Goal: Task Accomplishment & Management: Use online tool/utility

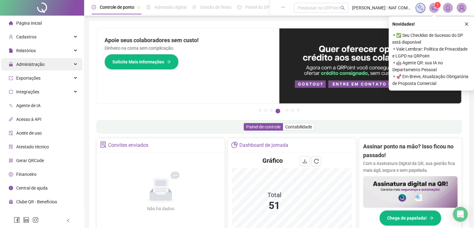
click at [38, 62] on span "Administração" at bounding box center [30, 64] width 28 height 5
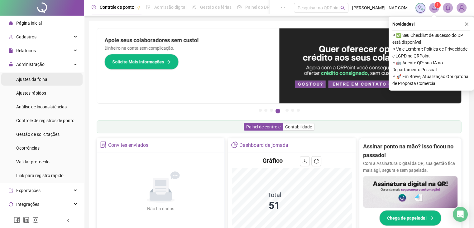
click at [44, 79] on span "Ajustes da folha" at bounding box center [31, 79] width 31 height 5
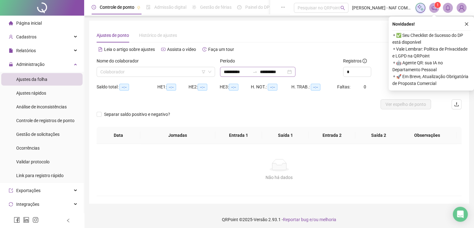
click at [222, 72] on div "**********" at bounding box center [257, 72] width 75 height 10
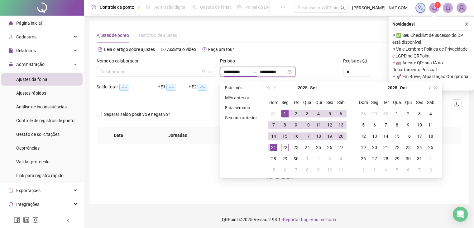
type input "**********"
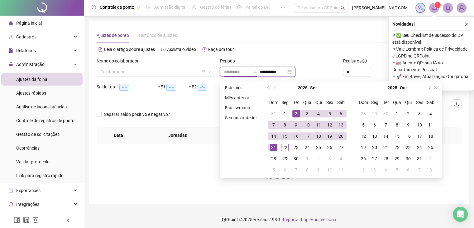
type input "**********"
click at [285, 113] on div "1" at bounding box center [284, 113] width 7 height 7
type input "**********"
click at [284, 146] on div "22" at bounding box center [284, 146] width 7 height 7
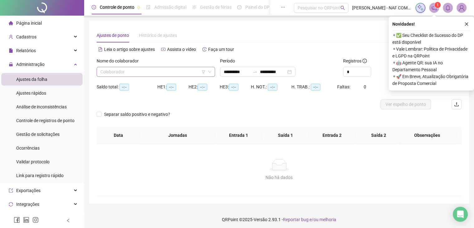
click at [170, 73] on input "search" at bounding box center [152, 71] width 105 height 9
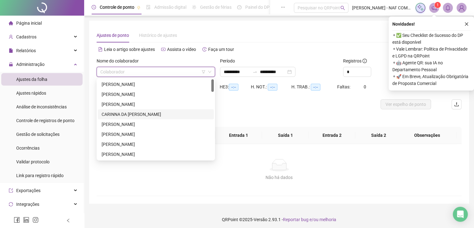
click at [149, 114] on div "CARINNA DA [PERSON_NAME]" at bounding box center [156, 114] width 108 height 7
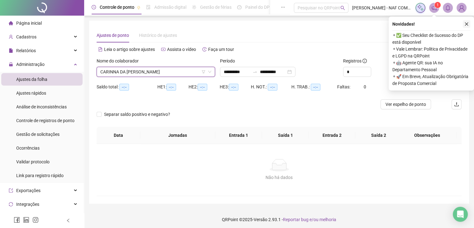
click at [465, 21] on button "button" at bounding box center [466, 23] width 7 height 7
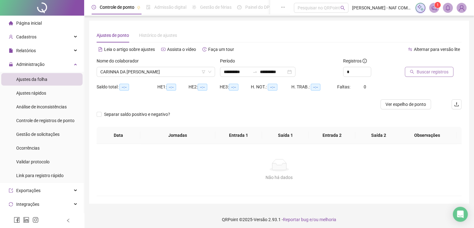
click at [432, 73] on span "Buscar registros" at bounding box center [433, 71] width 32 height 7
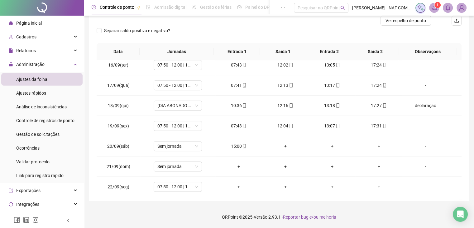
scroll to position [311, 0]
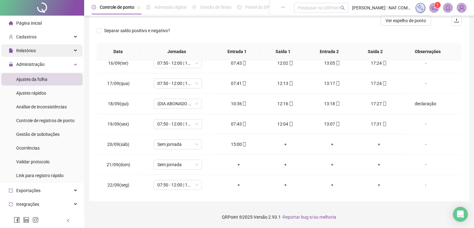
click at [32, 50] on span "Relatórios" at bounding box center [26, 50] width 20 height 5
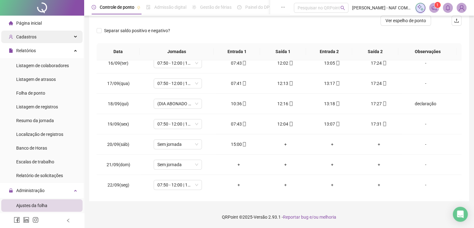
click at [39, 39] on div "Cadastros" at bounding box center [41, 37] width 81 height 12
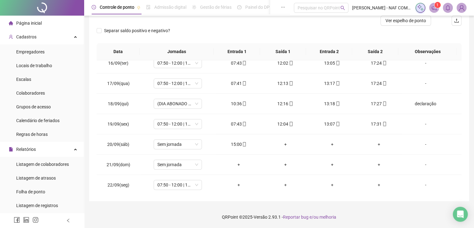
click at [42, 22] on li "Página inicial" at bounding box center [41, 23] width 81 height 12
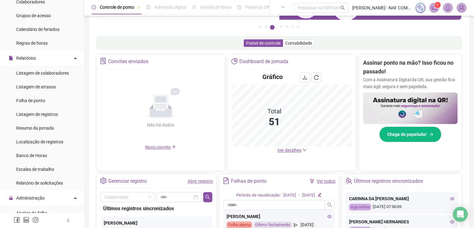
scroll to position [94, 0]
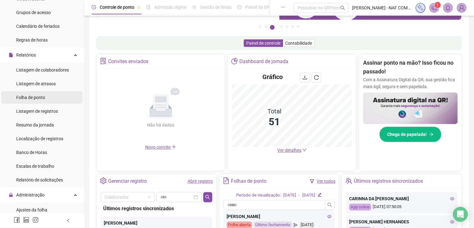
click at [30, 95] on span "Folha de ponto" at bounding box center [30, 97] width 29 height 5
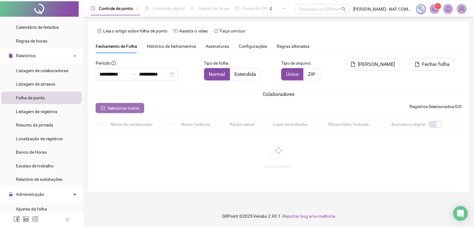
scroll to position [10, 0]
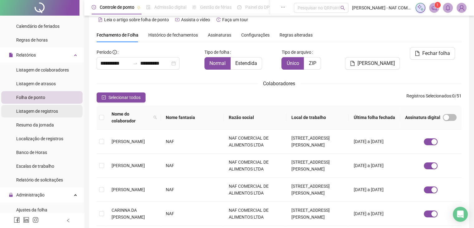
click at [47, 110] on span "Listagem de registros" at bounding box center [37, 110] width 42 height 5
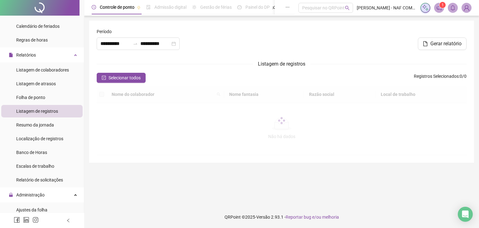
type input "**********"
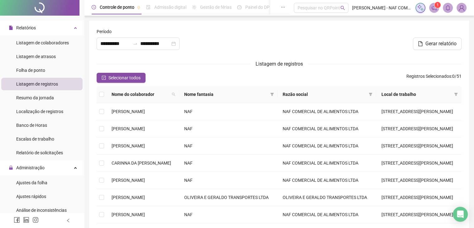
scroll to position [122, 0]
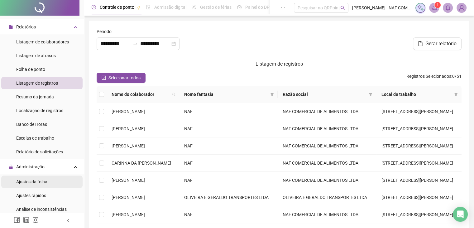
click at [25, 180] on span "Ajustes da folha" at bounding box center [31, 181] width 31 height 5
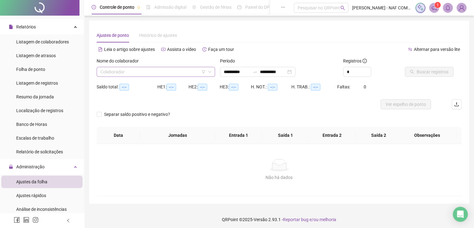
click at [172, 73] on input "search" at bounding box center [152, 71] width 105 height 9
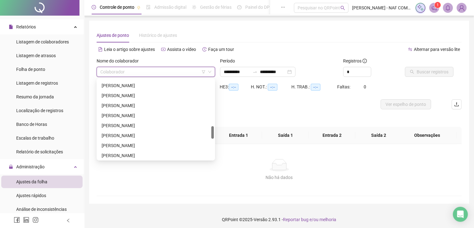
scroll to position [300, 0]
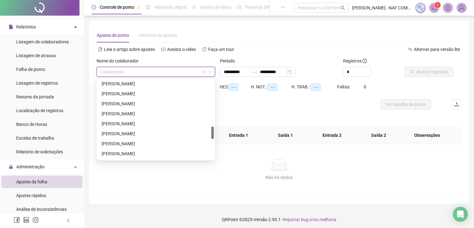
drag, startPoint x: 213, startPoint y: 87, endPoint x: 206, endPoint y: 134, distance: 47.6
click at [206, 134] on div "[PERSON_NAME] [PERSON_NAME] [PERSON_NAME] NATHALIA CONSUL [PERSON_NAME]" at bounding box center [156, 119] width 116 height 80
click at [173, 105] on div "[PERSON_NAME]" at bounding box center [156, 103] width 108 height 7
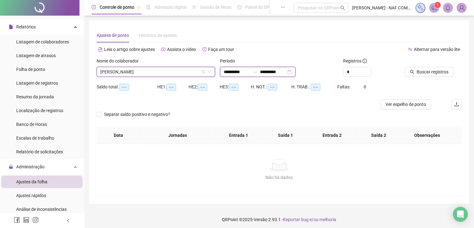
click at [224, 71] on input "**********" at bounding box center [237, 71] width 26 height 7
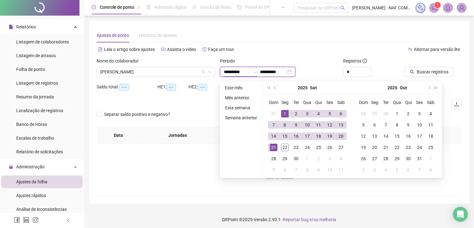
type input "**********"
click at [281, 113] on div "1" at bounding box center [284, 113] width 7 height 7
type input "**********"
click at [283, 147] on div "22" at bounding box center [284, 146] width 7 height 7
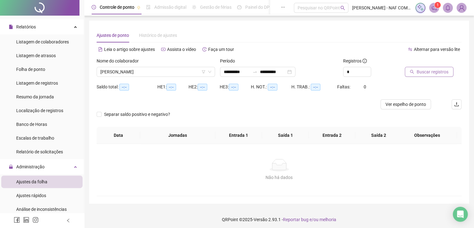
click at [433, 70] on span "Buscar registros" at bounding box center [433, 71] width 32 height 7
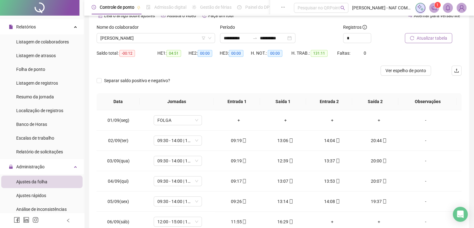
scroll to position [0, 0]
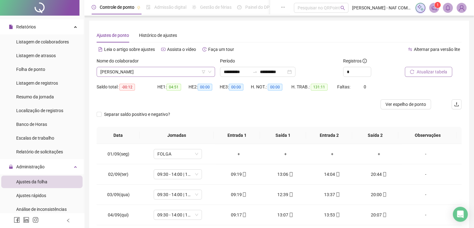
click at [187, 66] on div "Nome do colaborador" at bounding box center [156, 61] width 118 height 9
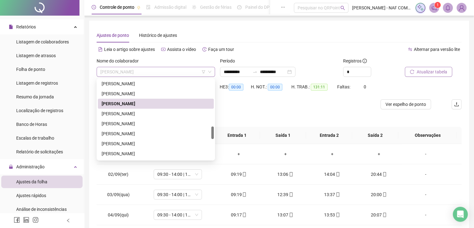
click at [186, 71] on span "[PERSON_NAME]" at bounding box center [155, 71] width 111 height 9
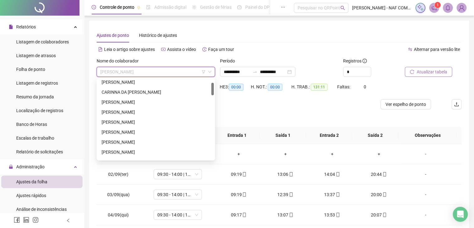
scroll to position [14, 0]
drag, startPoint x: 212, startPoint y: 131, endPoint x: 216, endPoint y: 86, distance: 45.1
click at [216, 86] on body "**********" at bounding box center [237, 114] width 474 height 228
click at [155, 99] on div "CARINNA DA [PERSON_NAME]" at bounding box center [156, 99] width 108 height 7
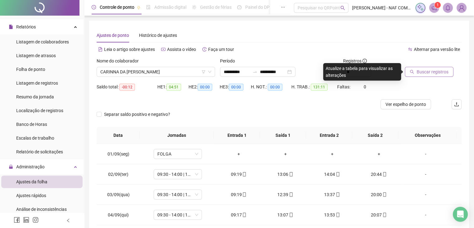
click at [426, 69] on span "Buscar registros" at bounding box center [433, 71] width 32 height 7
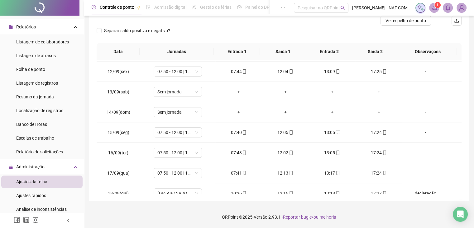
scroll to position [187, 0]
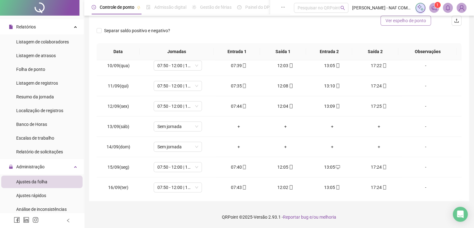
click at [400, 19] on span "Ver espelho de ponto" at bounding box center [406, 20] width 41 height 7
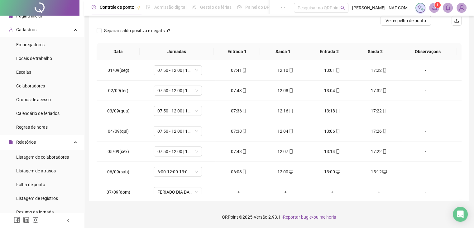
scroll to position [0, 0]
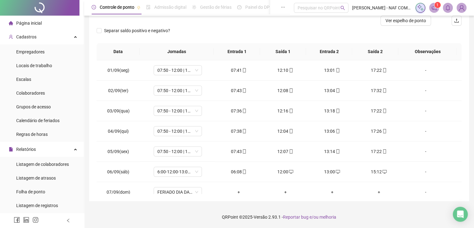
click at [47, 25] on li "Página inicial" at bounding box center [41, 23] width 81 height 12
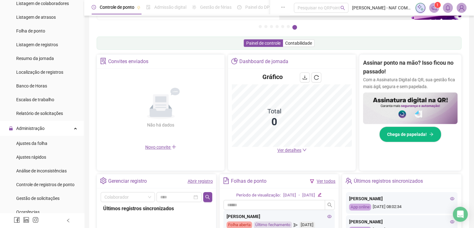
scroll to position [162, 0]
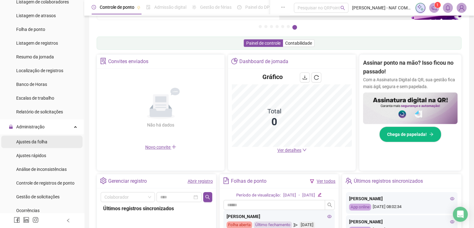
click at [41, 141] on span "Ajustes da folha" at bounding box center [31, 141] width 31 height 5
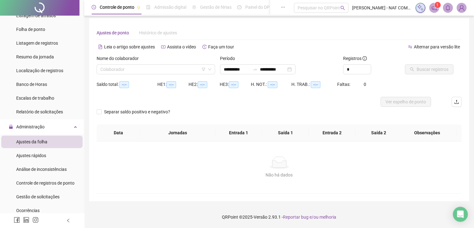
type input "**********"
click at [138, 72] on input "search" at bounding box center [152, 69] width 105 height 9
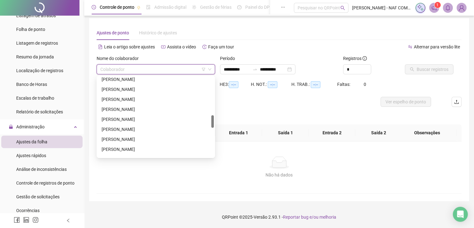
scroll to position [266, 0]
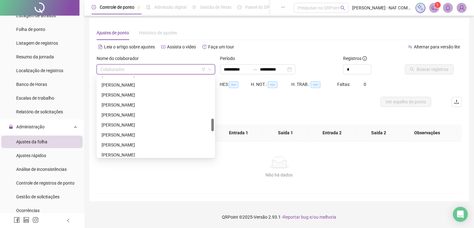
drag, startPoint x: 212, startPoint y: 86, endPoint x: 206, endPoint y: 127, distance: 42.2
click at [206, 127] on div "[PERSON_NAME] [PERSON_NAME] [PERSON_NAME]" at bounding box center [156, 117] width 116 height 80
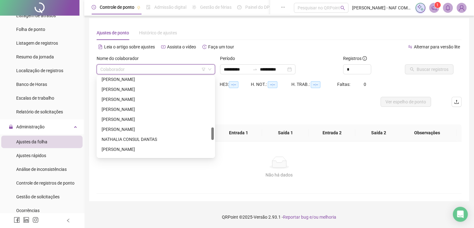
scroll to position [324, 0]
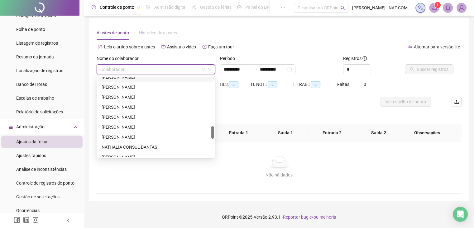
drag, startPoint x: 212, startPoint y: 126, endPoint x: 212, endPoint y: 131, distance: 4.4
click at [212, 133] on div at bounding box center [212, 132] width 2 height 12
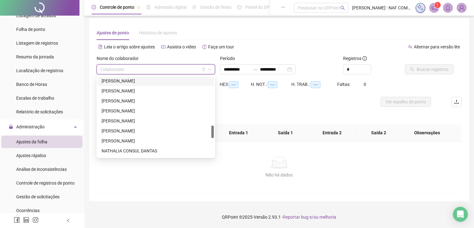
click at [156, 79] on div "[PERSON_NAME]" at bounding box center [156, 80] width 108 height 7
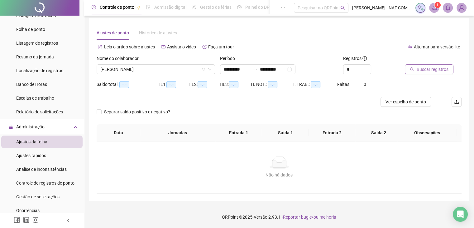
click at [433, 70] on span "Buscar registros" at bounding box center [433, 69] width 32 height 7
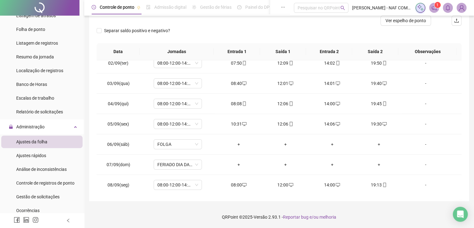
scroll to position [0, 0]
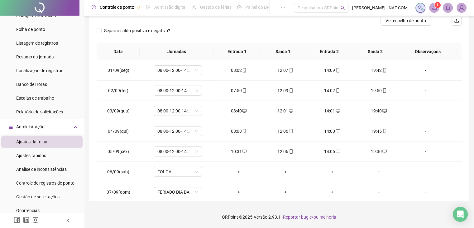
click at [46, 142] on span "Ajustes da folha" at bounding box center [31, 141] width 31 height 5
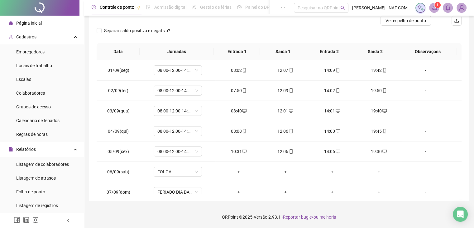
click at [42, 23] on li "Página inicial" at bounding box center [41, 23] width 81 height 12
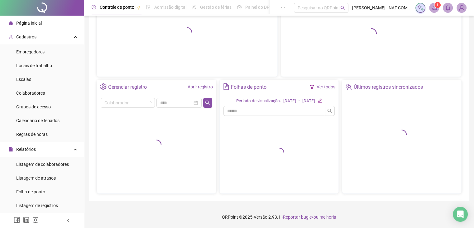
scroll to position [72, 0]
